Goal: Task Accomplishment & Management: Use online tool/utility

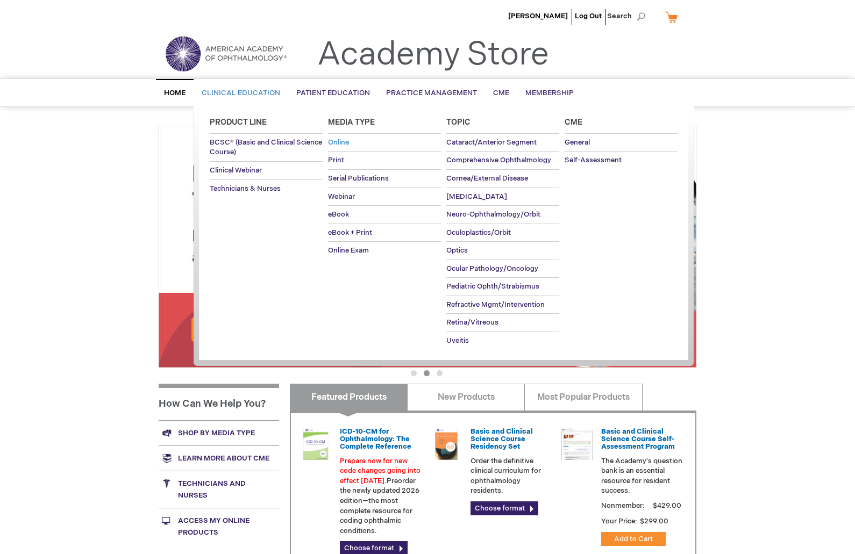
click at [343, 141] on span "Online" at bounding box center [338, 142] width 21 height 9
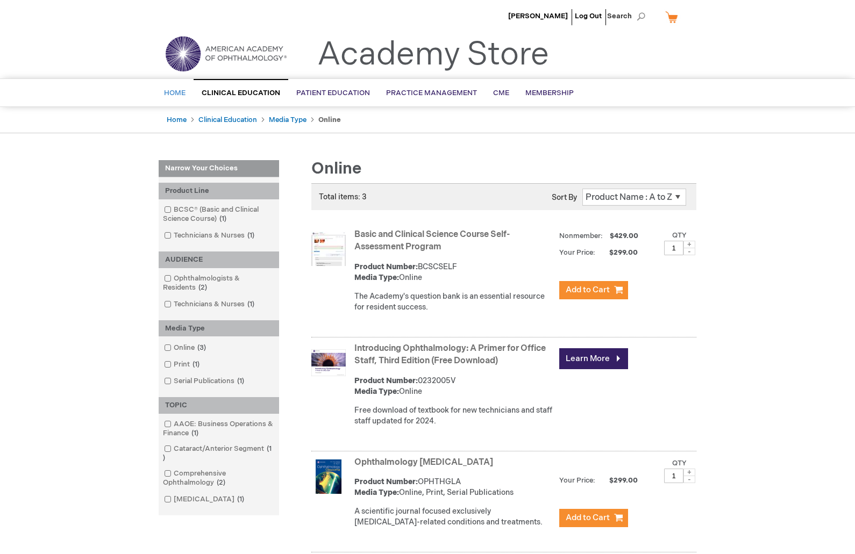
click at [174, 92] on span "Home" at bounding box center [174, 93] width 21 height 9
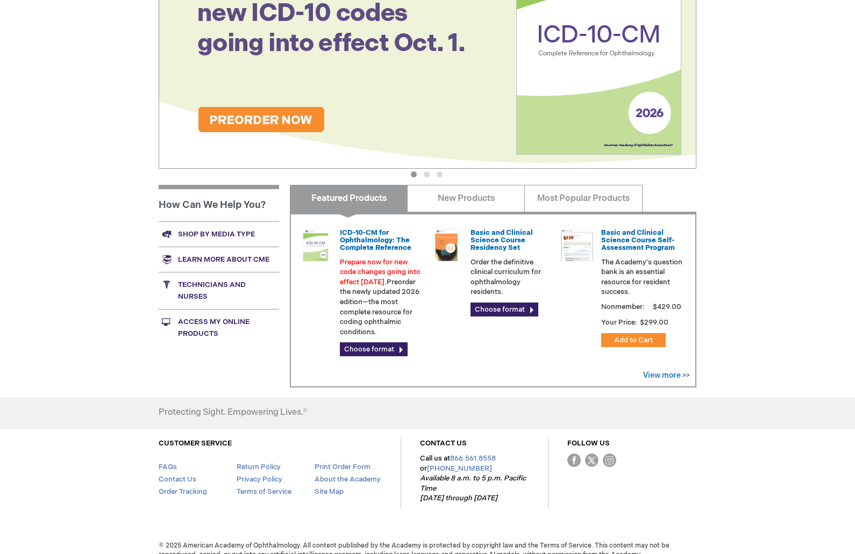
scroll to position [212, 0]
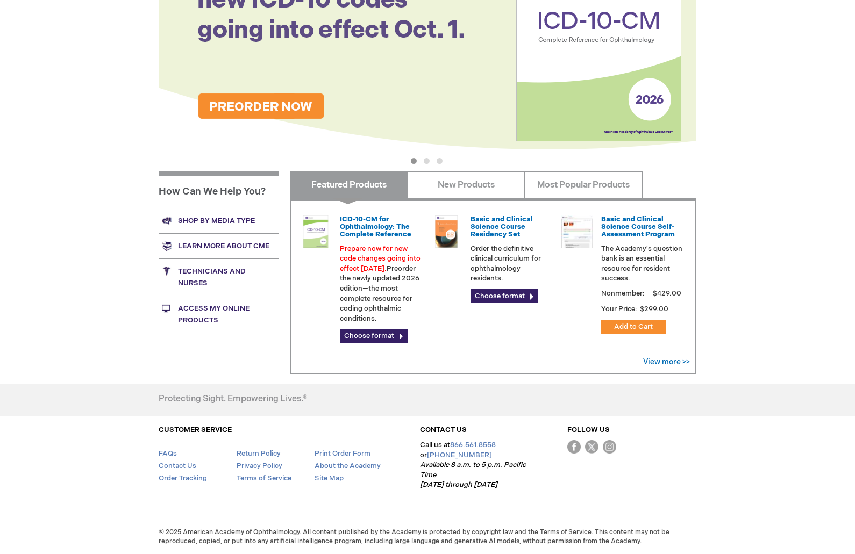
click at [228, 311] on link "Access My Online Products" at bounding box center [219, 314] width 120 height 37
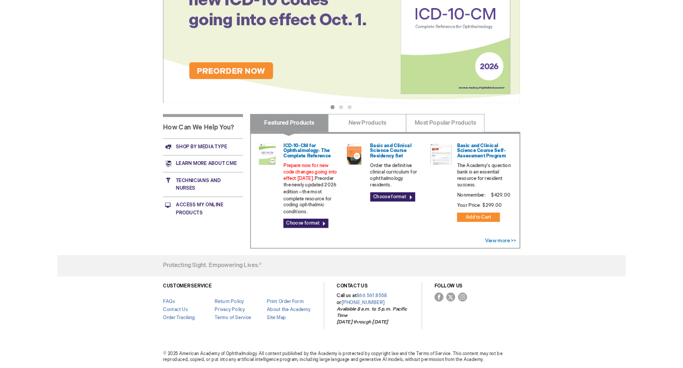
scroll to position [212, 0]
